Goal: Task Accomplishment & Management: Manage account settings

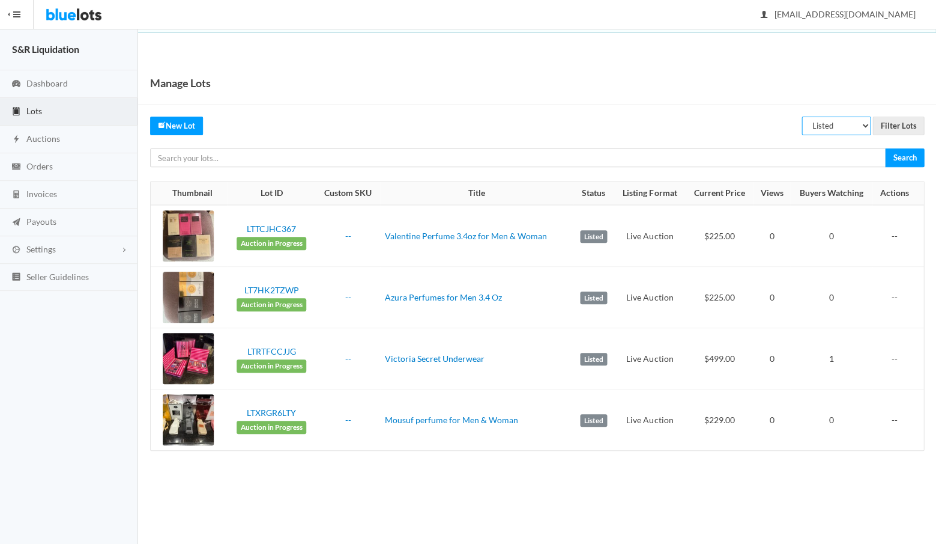
select select "scheduled"
click at [896, 124] on input "Filter Lots" at bounding box center [899, 126] width 52 height 19
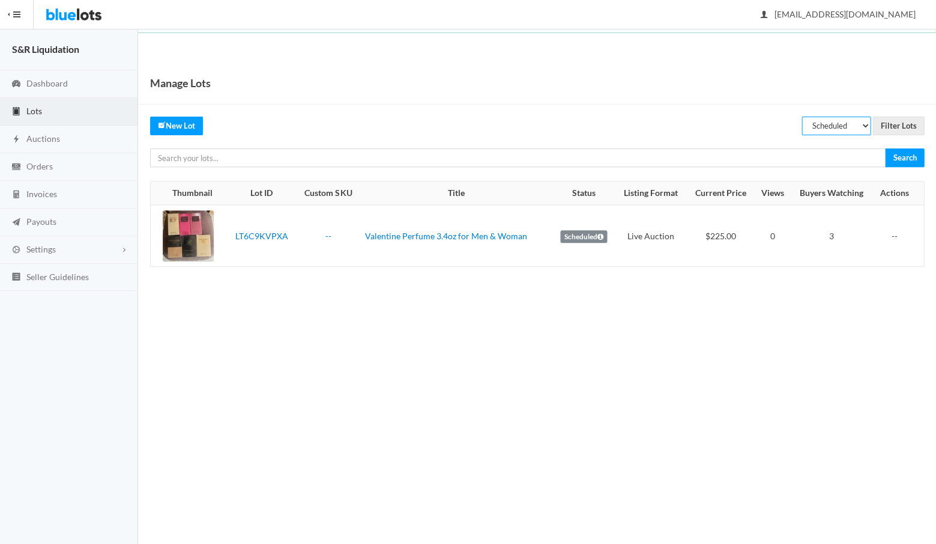
select select "listed"
click at [896, 127] on input "Filter Lots" at bounding box center [899, 126] width 52 height 19
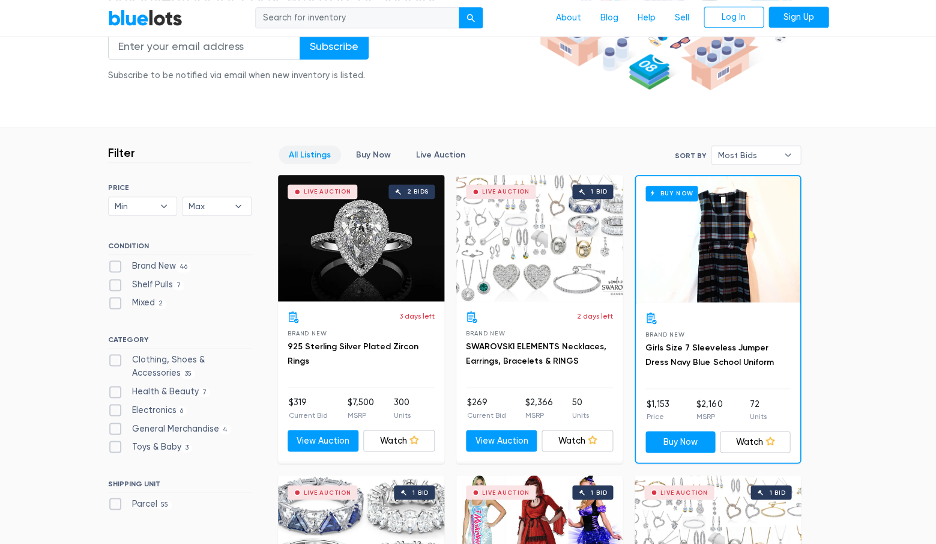
scroll to position [235, 0]
